Goal: Information Seeking & Learning: Learn about a topic

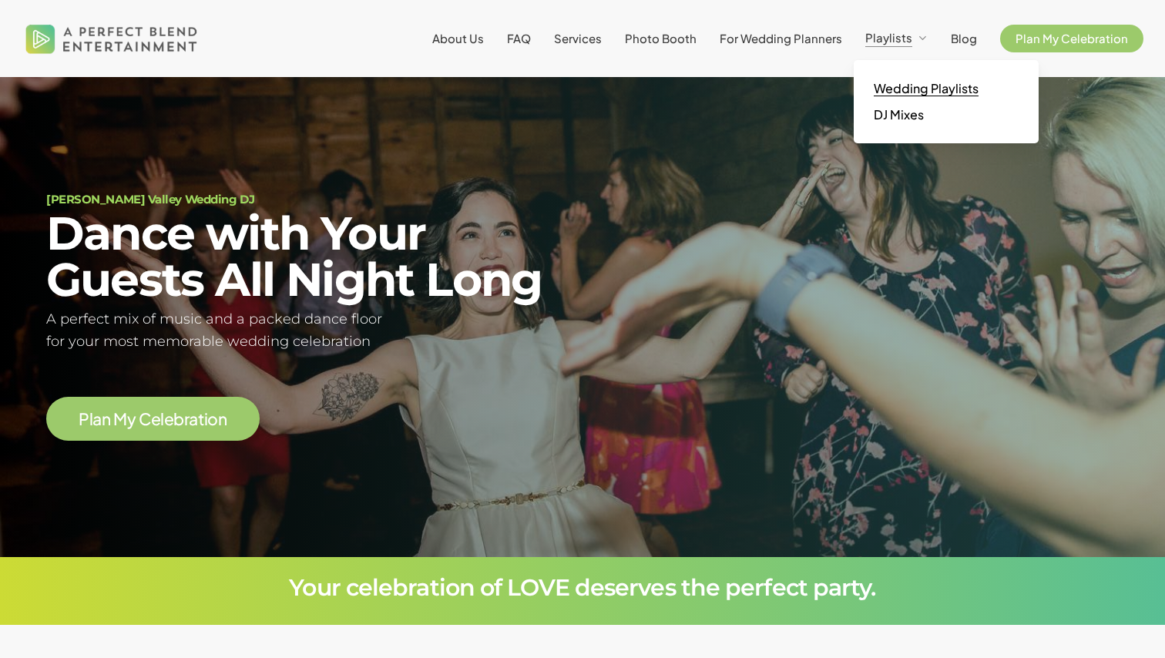
click at [906, 91] on span "Wedding Playlists" at bounding box center [926, 88] width 105 height 16
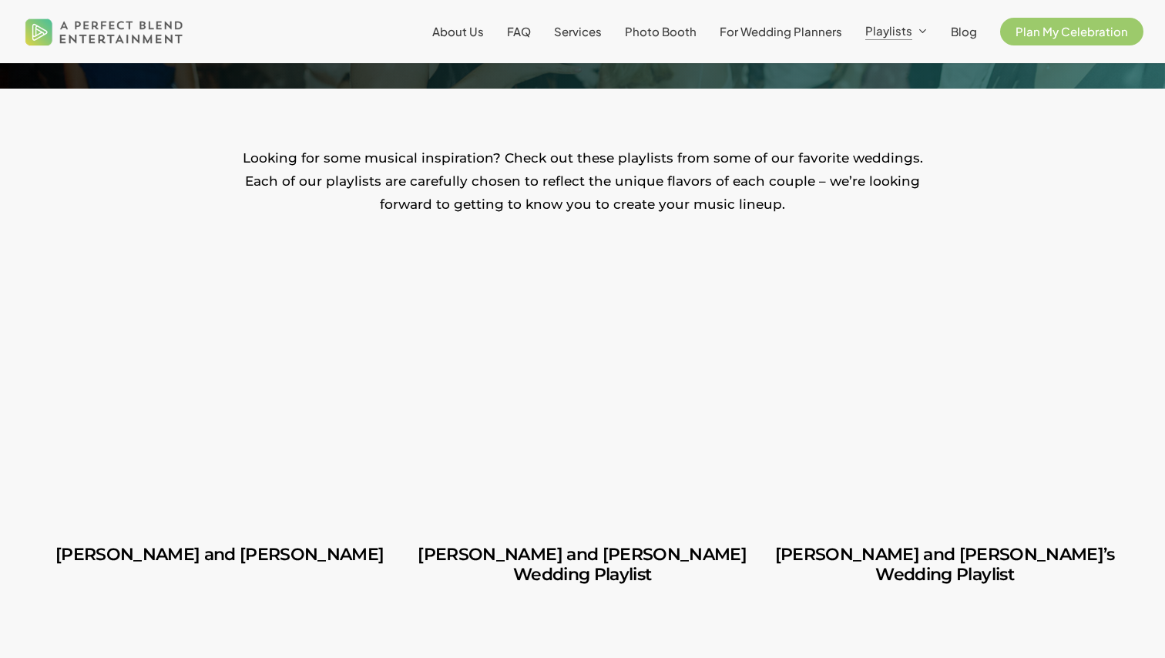
scroll to position [258, 0]
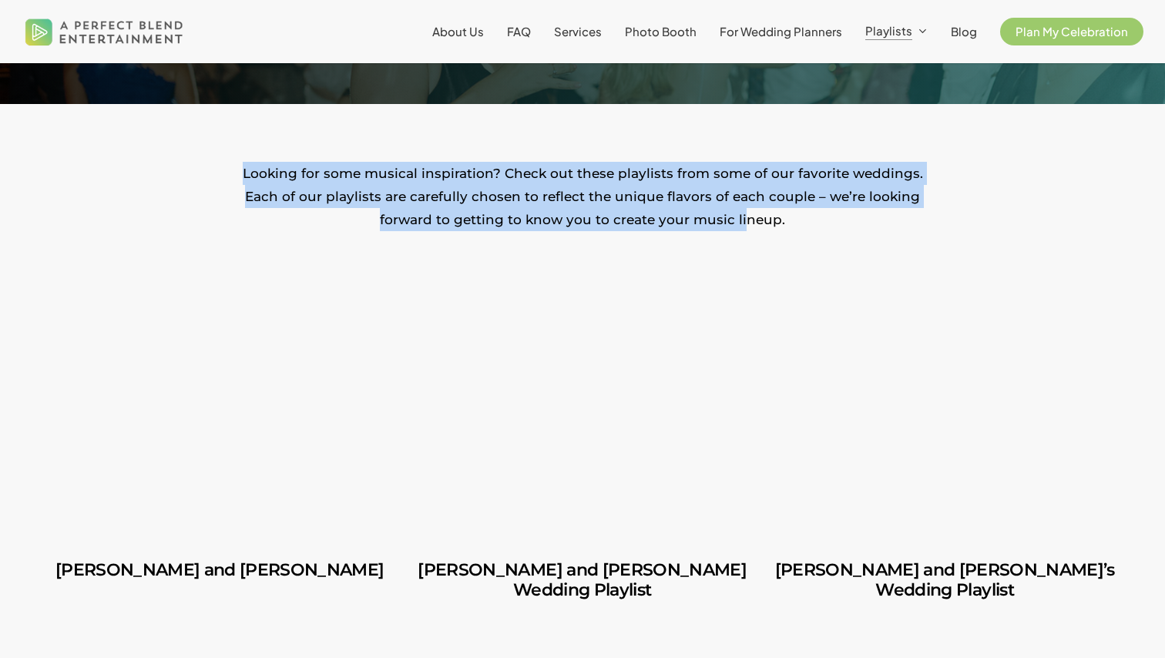
drag, startPoint x: 695, startPoint y: 150, endPoint x: 741, endPoint y: 213, distance: 77.7
click at [741, 213] on p "Looking for some musical inspiration? Check out these playlists from some of ou…" at bounding box center [583, 196] width 694 height 69
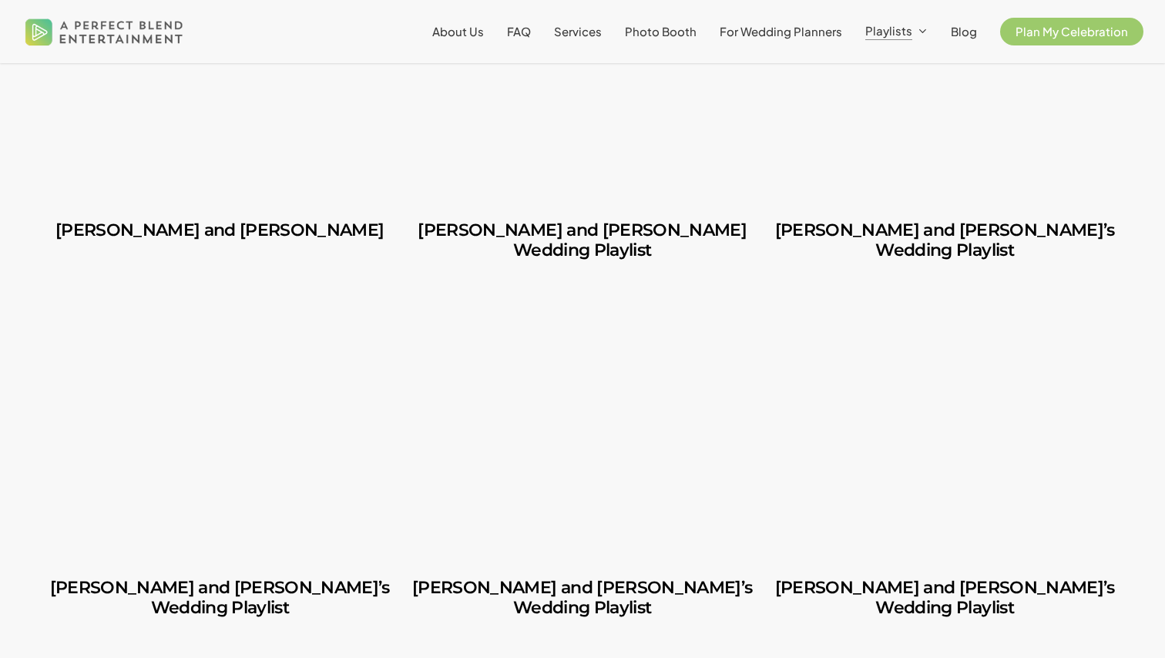
scroll to position [610, 0]
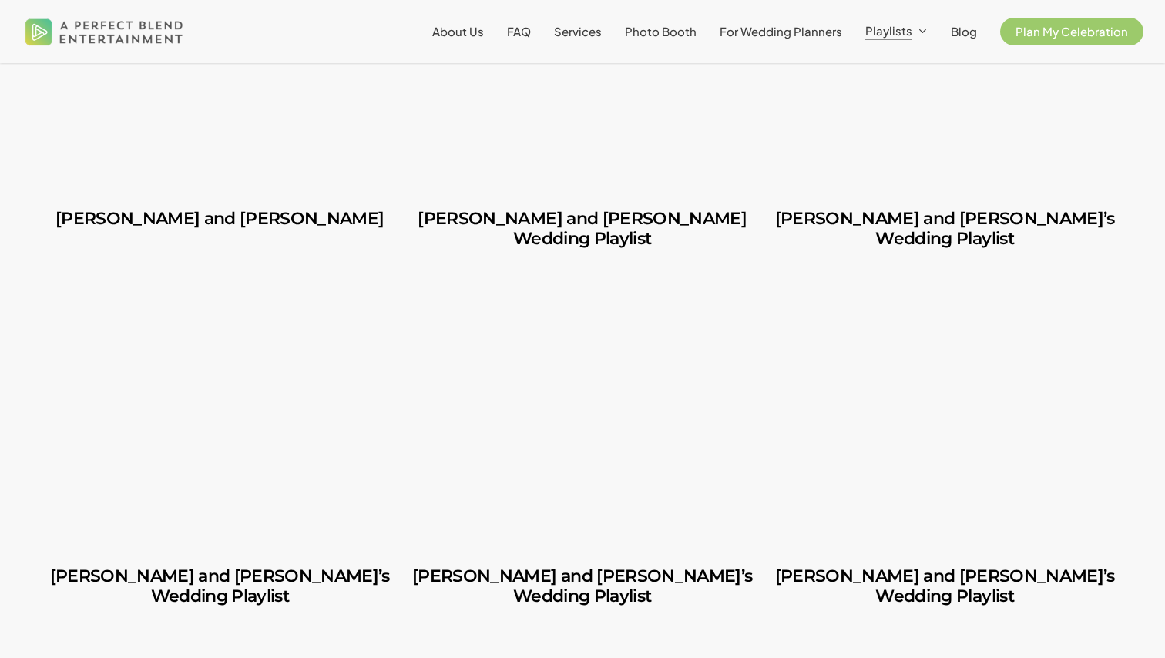
click at [540, 561] on link "Shannon and Joseph’s Wedding Playlist" at bounding box center [581, 586] width 347 height 79
click at [549, 553] on link "Shannon and Joseph’s Wedding Playlist" at bounding box center [581, 586] width 347 height 79
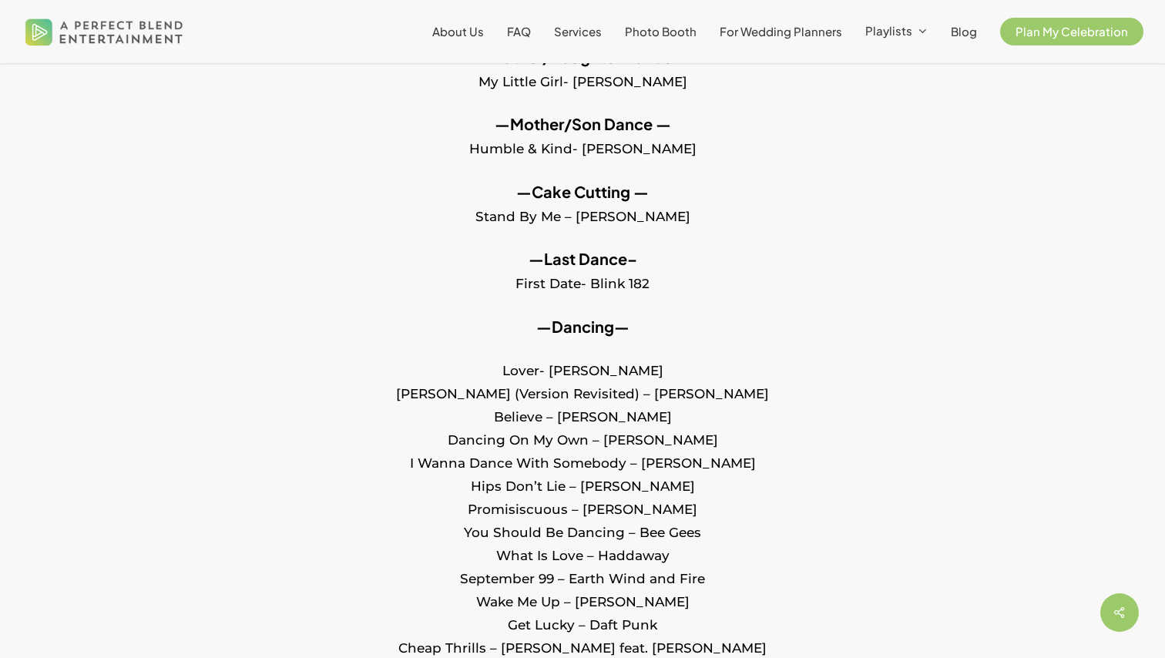
scroll to position [711, 0]
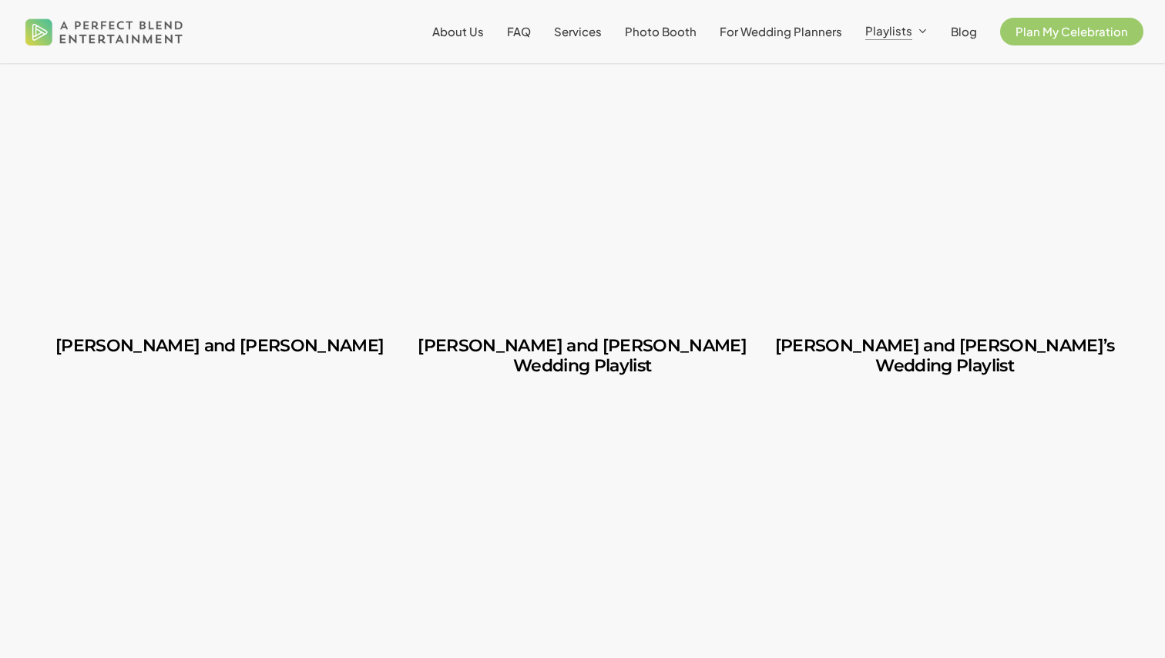
scroll to position [475, 0]
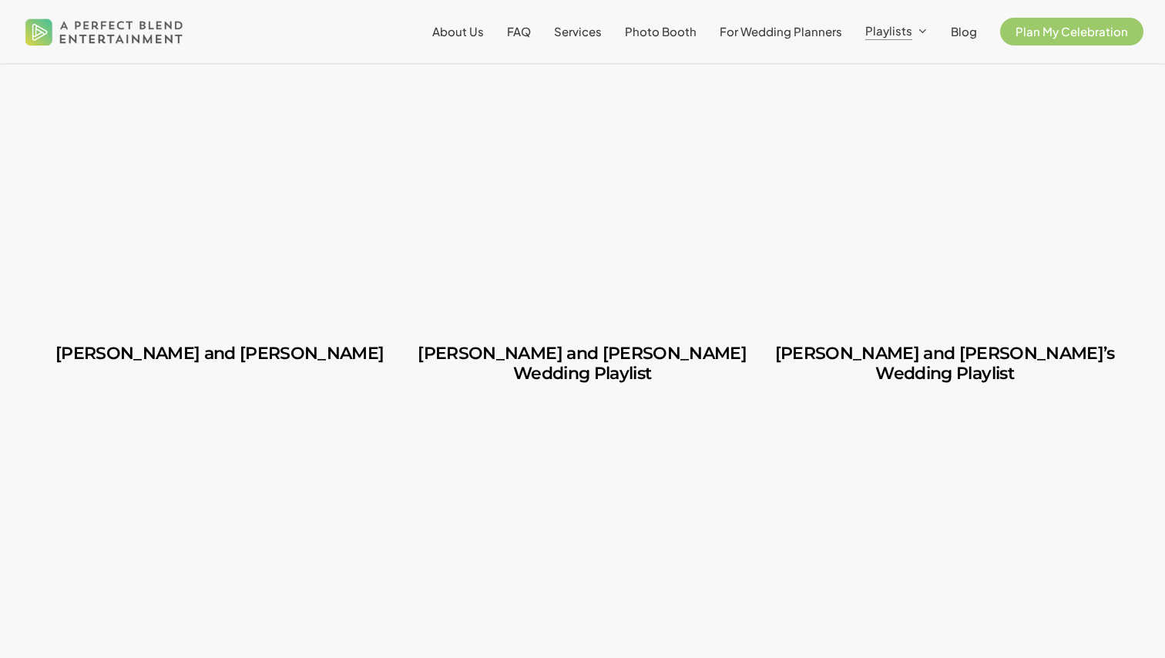
click at [540, 355] on link "Amber and Cooper’s Wedding Playlist" at bounding box center [581, 363] width 347 height 79
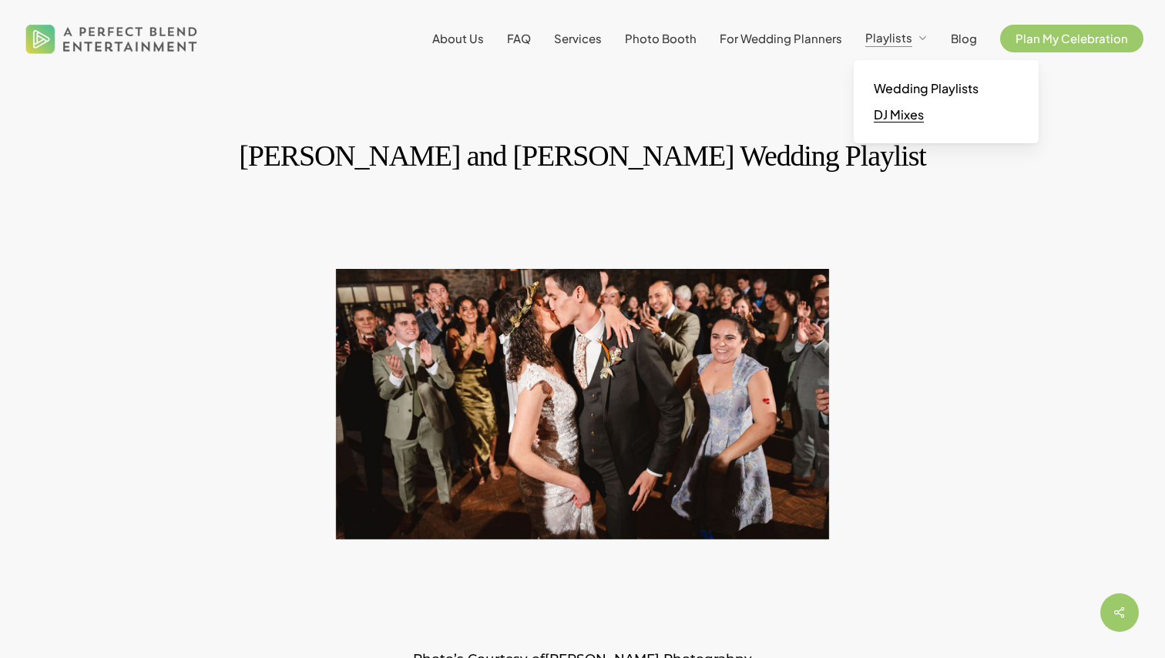
click at [911, 118] on span "DJ Mixes" at bounding box center [899, 114] width 50 height 16
